Goal: Information Seeking & Learning: Check status

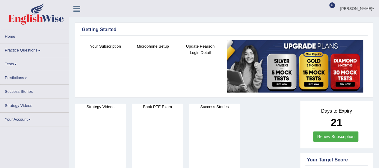
click at [336, 6] on link "6" at bounding box center [331, 3] width 9 height 6
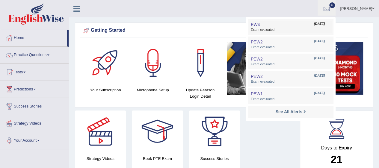
click at [308, 28] on span "Exam evaluated" at bounding box center [291, 30] width 80 height 5
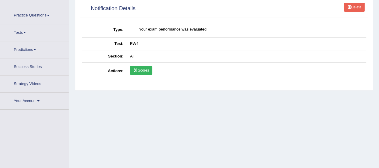
click at [140, 64] on td "Scores" at bounding box center [247, 71] width 240 height 17
click at [140, 72] on link "Scores" at bounding box center [141, 70] width 22 height 9
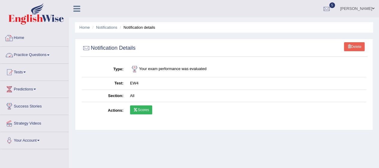
click at [46, 52] on link "Practice Questions" at bounding box center [34, 54] width 68 height 15
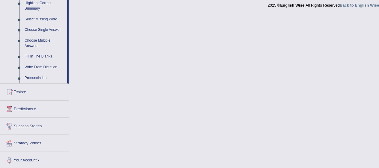
click at [12, 91] on div at bounding box center [9, 92] width 9 height 9
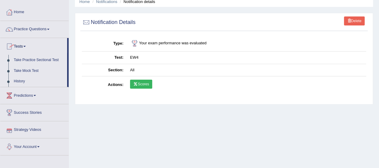
scroll to position [27, 0]
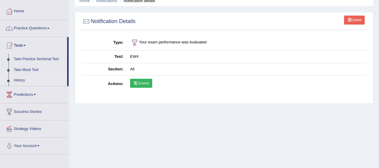
click at [16, 81] on link "History" at bounding box center [39, 80] width 56 height 11
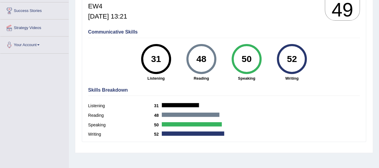
scroll to position [94, 0]
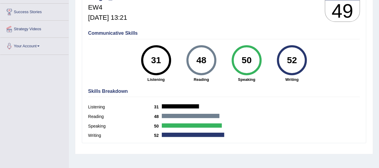
drag, startPoint x: 378, startPoint y: 71, endPoint x: 384, endPoint y: 63, distance: 9.7
click at [378, 71] on div "Home History Scores Scores on EW4 All English Wise | EW4 | SCORE REPORT Sergio_…" at bounding box center [224, 56] width 310 height 300
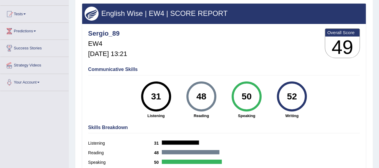
scroll to position [60, 0]
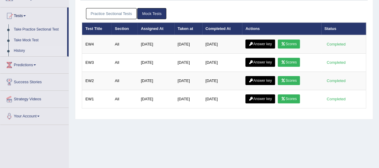
scroll to position [57, 0]
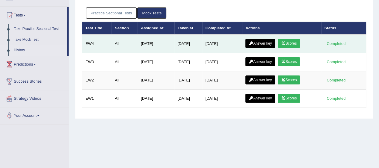
click at [264, 43] on link "Answer key" at bounding box center [261, 43] width 30 height 9
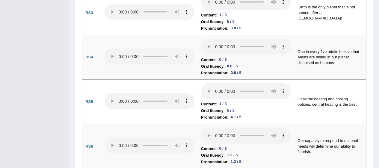
scroll to position [651, 0]
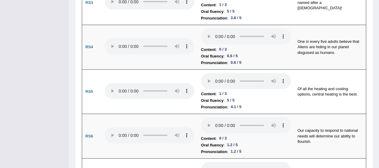
drag, startPoint x: 380, startPoint y: 13, endPoint x: 373, endPoint y: 51, distance: 39.3
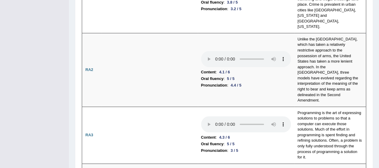
scroll to position [0, 0]
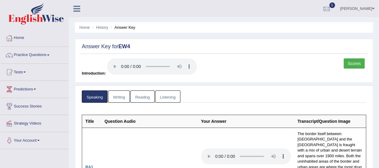
click at [118, 96] on link "Writing" at bounding box center [119, 97] width 22 height 12
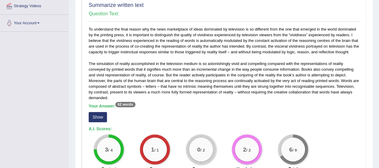
scroll to position [123, 0]
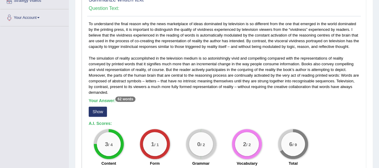
click at [99, 114] on button "Show" at bounding box center [98, 112] width 18 height 10
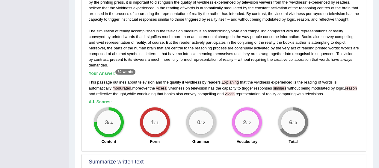
scroll to position [152, 0]
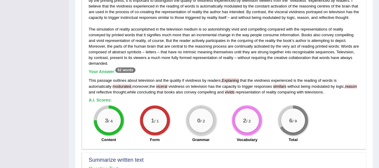
click at [326, 88] on div "This passage outlines about television and the quality if vividness by readers …" at bounding box center [224, 86] width 271 height 17
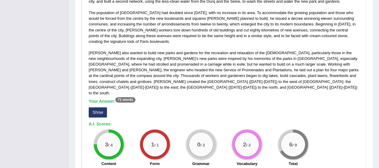
scroll to position [351, 0]
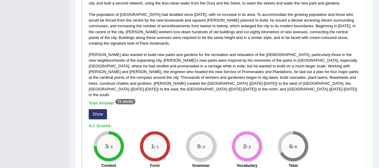
click at [93, 109] on button "Show" at bounding box center [98, 114] width 18 height 10
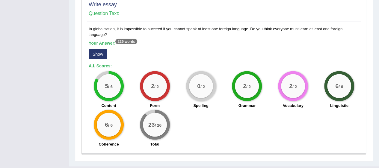
scroll to position [527, 0]
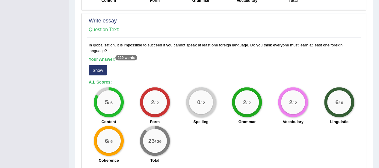
click at [107, 63] on div "Your Answer: 229 words Show" at bounding box center [224, 67] width 271 height 20
click at [105, 65] on button "Show" at bounding box center [98, 70] width 18 height 10
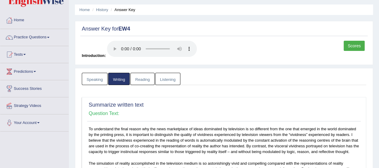
scroll to position [0, 0]
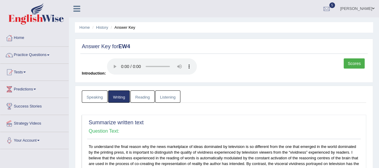
click at [140, 96] on link "Reading" at bounding box center [142, 97] width 24 height 12
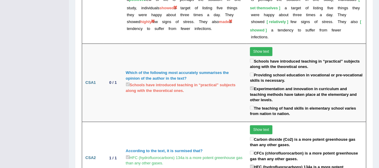
scroll to position [1412, 0]
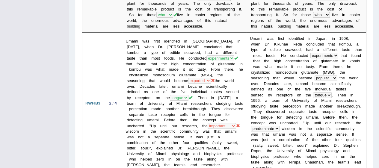
scroll to position [0, 0]
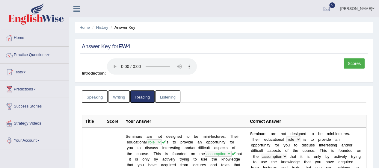
click at [175, 97] on link "Listening" at bounding box center [167, 97] width 25 height 12
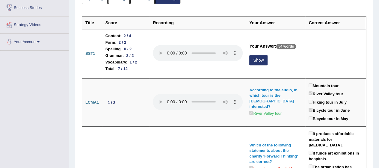
scroll to position [100, 0]
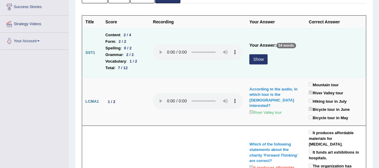
click at [256, 59] on button "Show" at bounding box center [258, 59] width 18 height 10
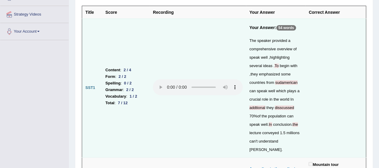
scroll to position [106, 0]
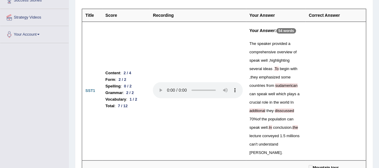
drag, startPoint x: 378, startPoint y: 16, endPoint x: 379, endPoint y: 24, distance: 8.1
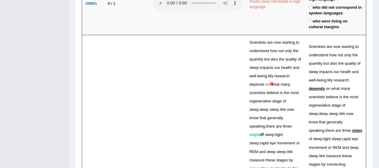
scroll to position [1561, 0]
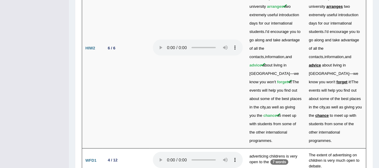
scroll to position [1997, 0]
